Goal: Check status: Check status

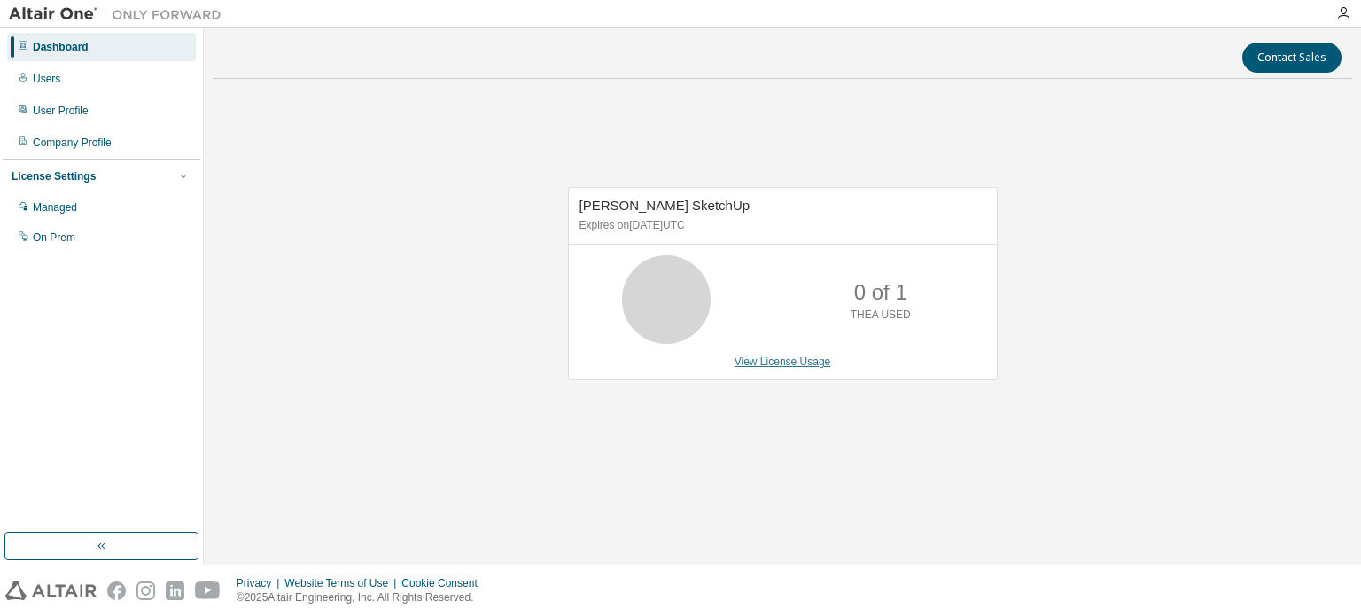
click at [755, 357] on link "View License Usage" at bounding box center [782, 361] width 97 height 12
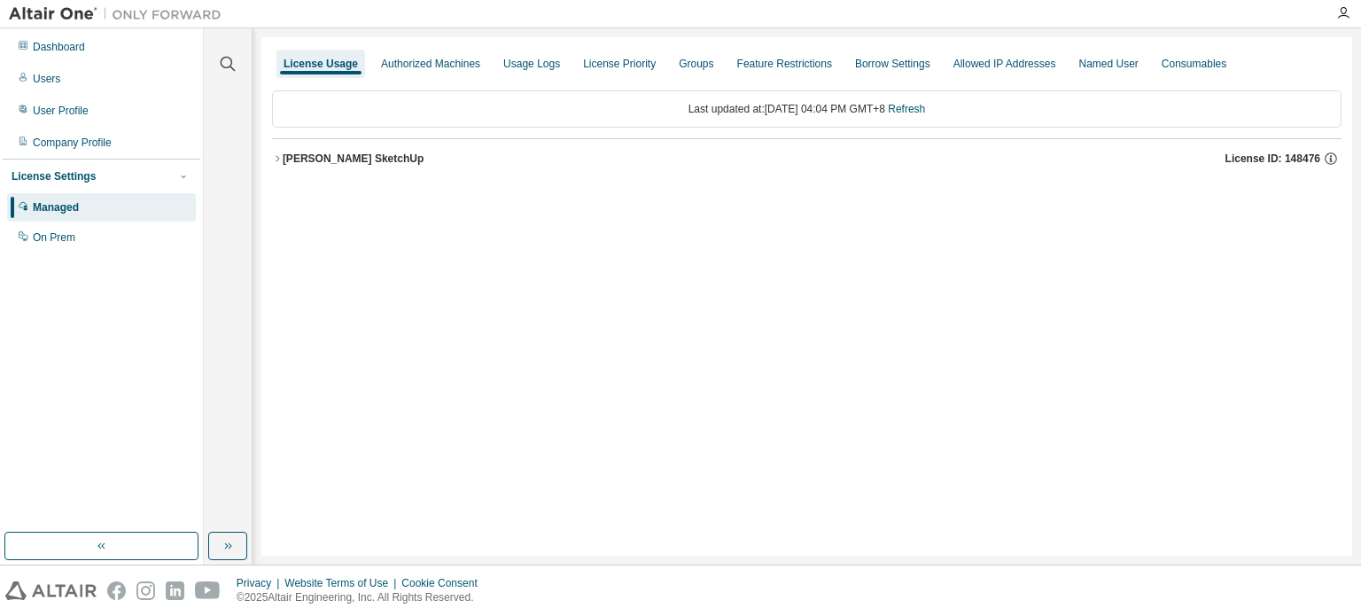
click at [376, 164] on div "[PERSON_NAME] SketchUp" at bounding box center [353, 158] width 141 height 14
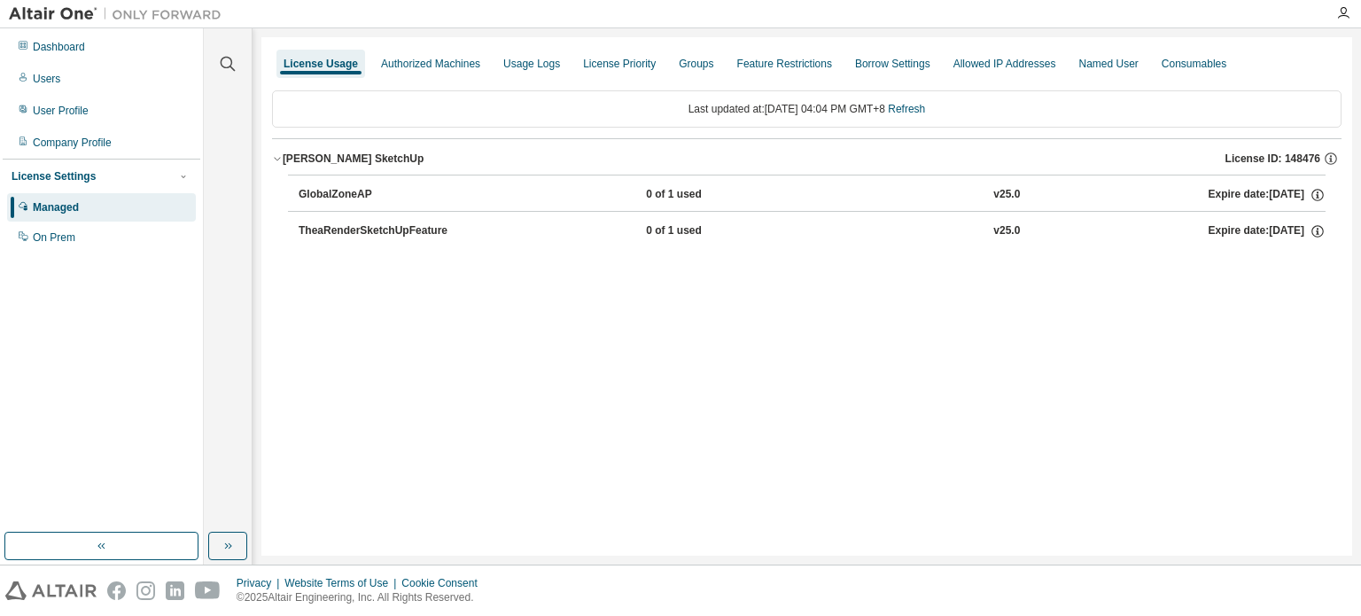
click at [388, 225] on div "TheaRenderSketchUpFeature" at bounding box center [378, 231] width 159 height 16
click at [337, 236] on div "TheaRenderSketchUpFeature" at bounding box center [378, 231] width 159 height 16
click at [338, 233] on div "TheaRenderSketchUpFeature" at bounding box center [378, 231] width 159 height 16
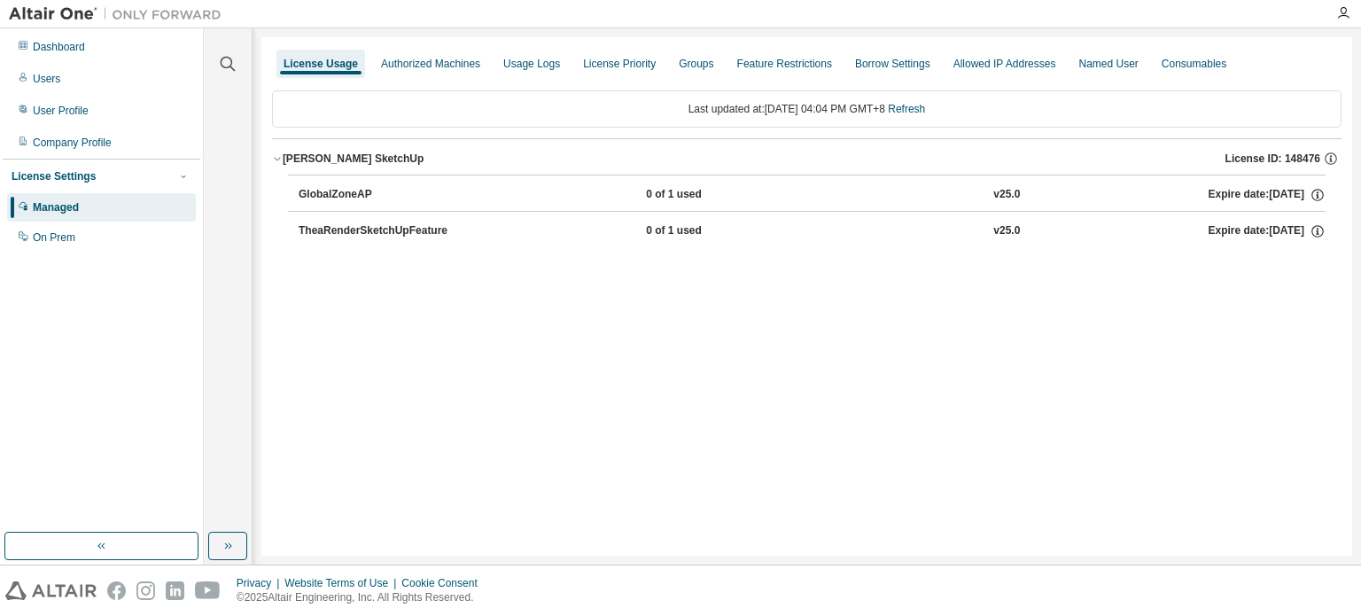
click at [338, 233] on div "TheaRenderSketchUpFeature" at bounding box center [378, 231] width 159 height 16
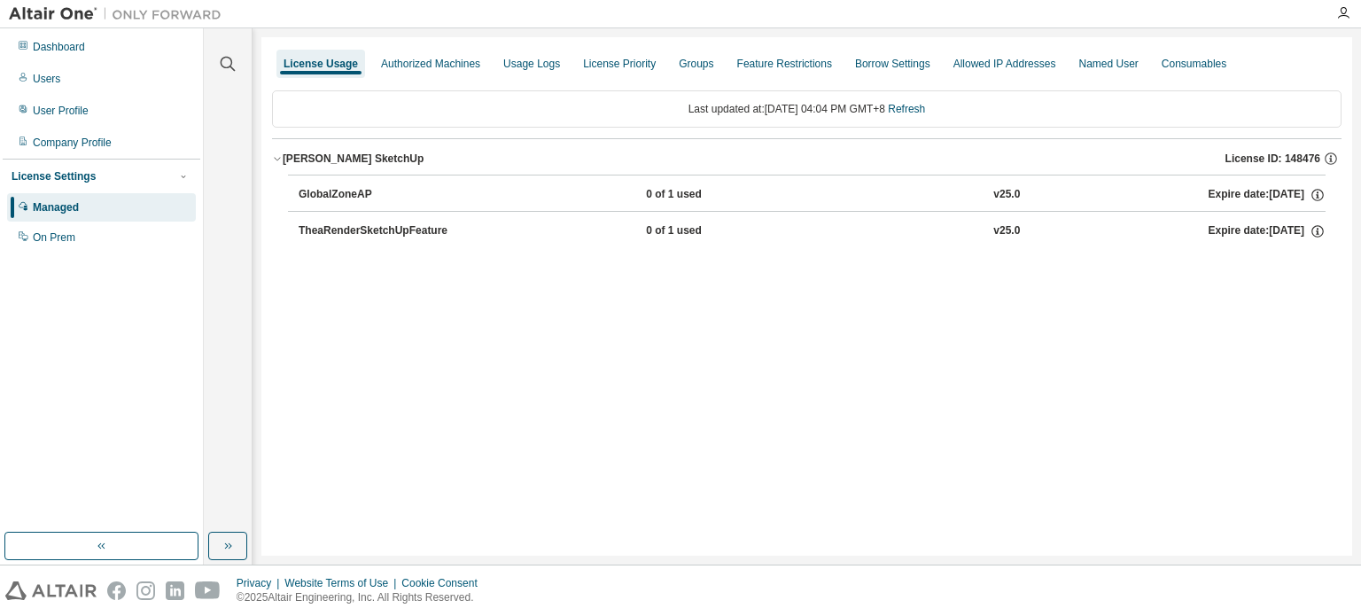
click at [338, 233] on div "TheaRenderSketchUpFeature" at bounding box center [378, 231] width 159 height 16
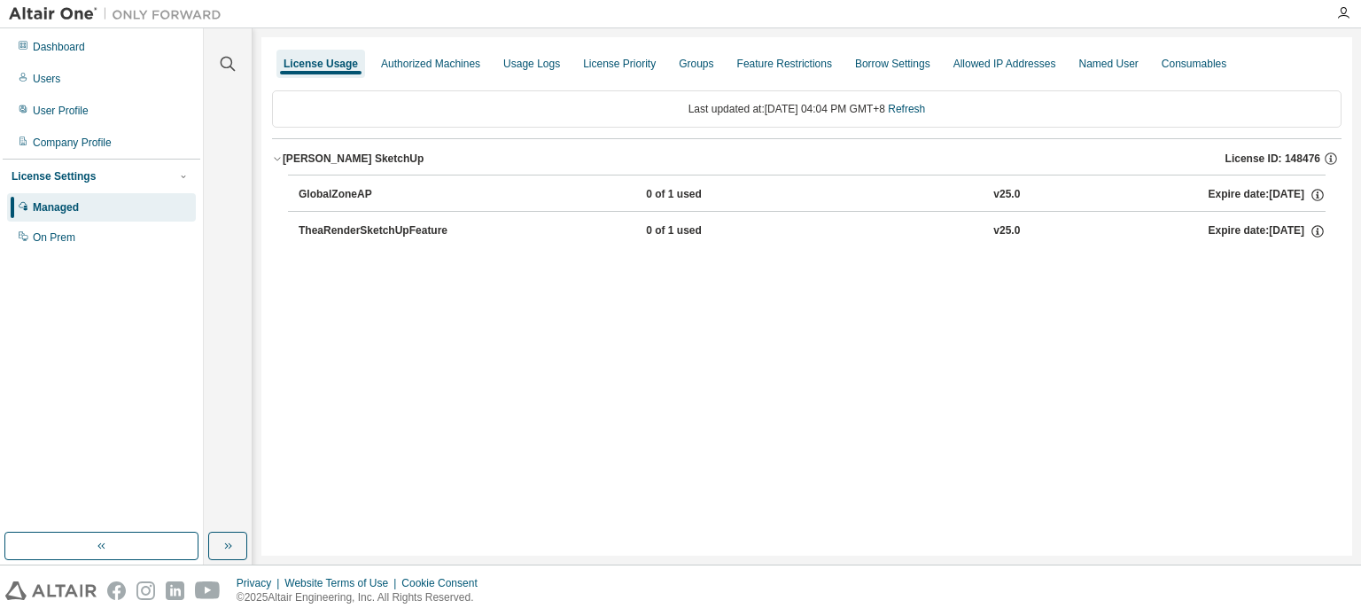
click at [338, 233] on div "TheaRenderSketchUpFeature" at bounding box center [378, 231] width 159 height 16
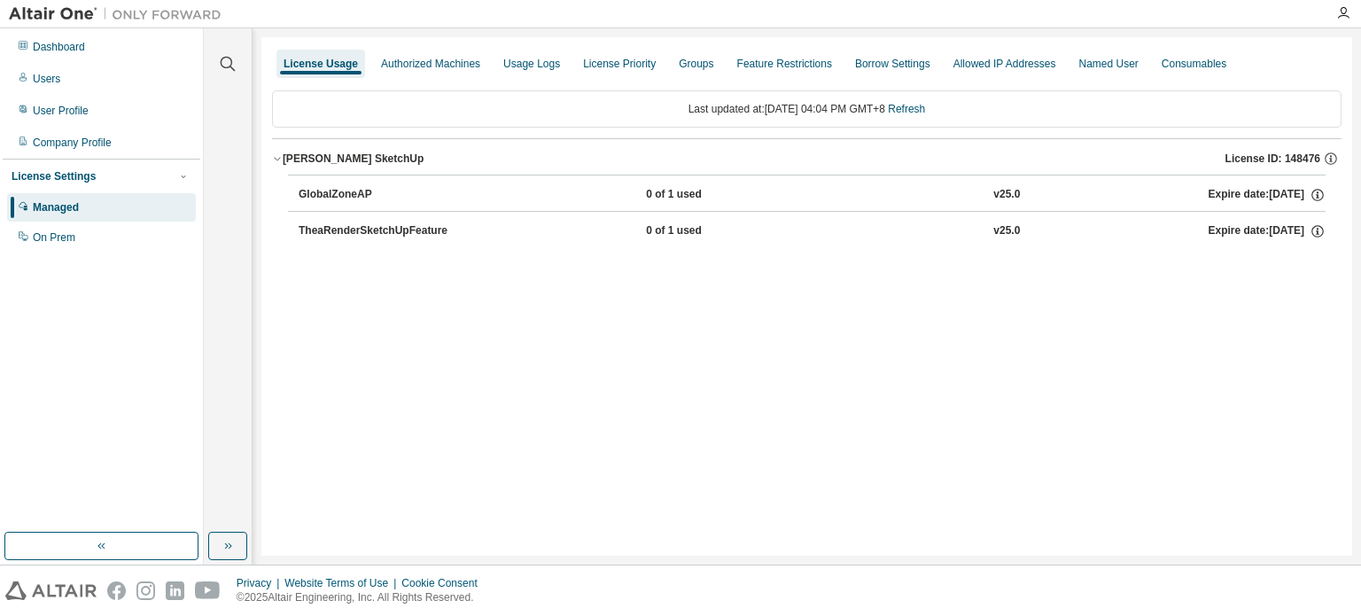
click at [338, 233] on div "TheaRenderSketchUpFeature" at bounding box center [378, 231] width 159 height 16
click at [120, 44] on div "Dashboard" at bounding box center [101, 47] width 189 height 28
